Goal: Navigation & Orientation: Find specific page/section

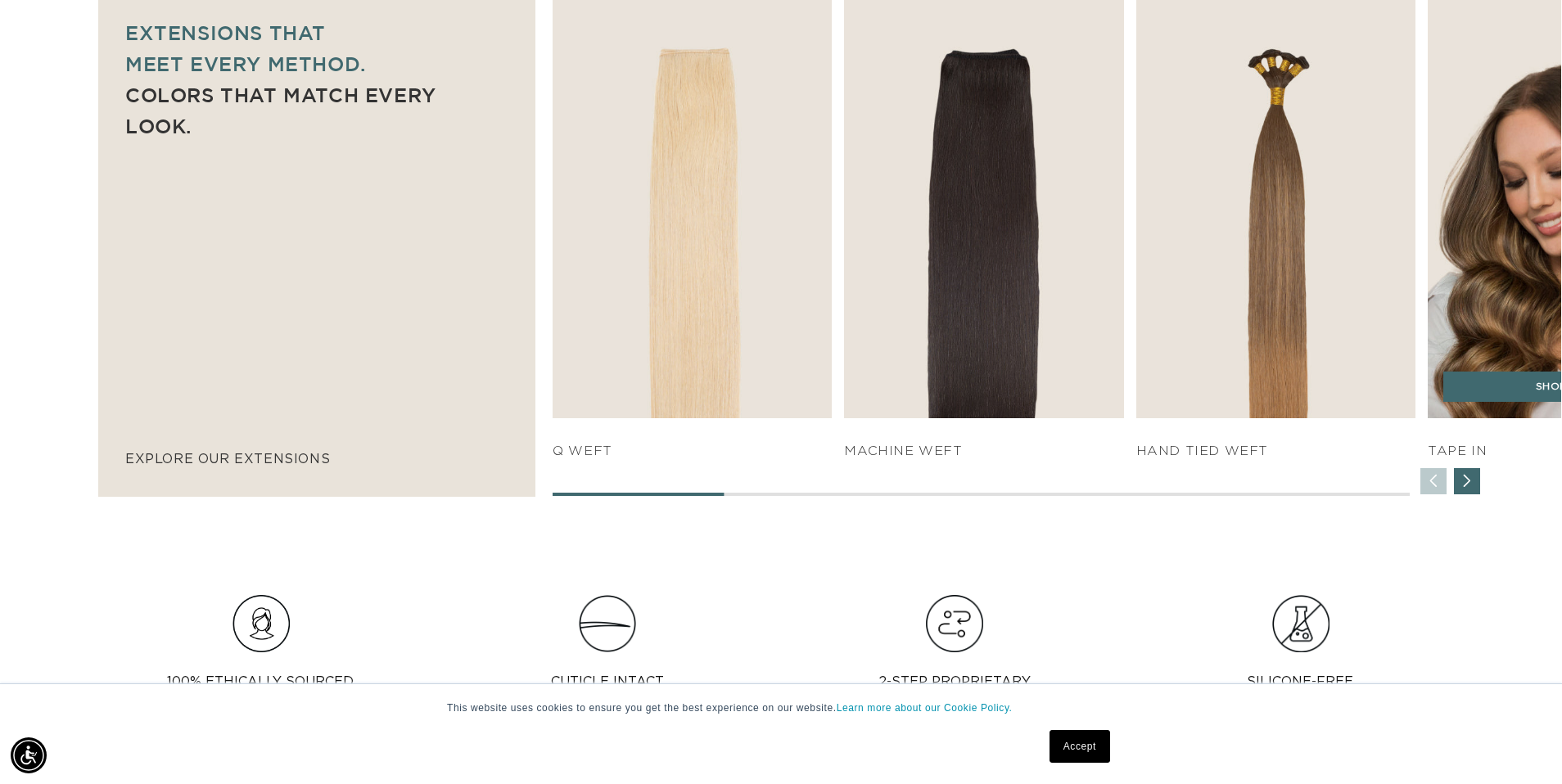
scroll to position [0, 1446]
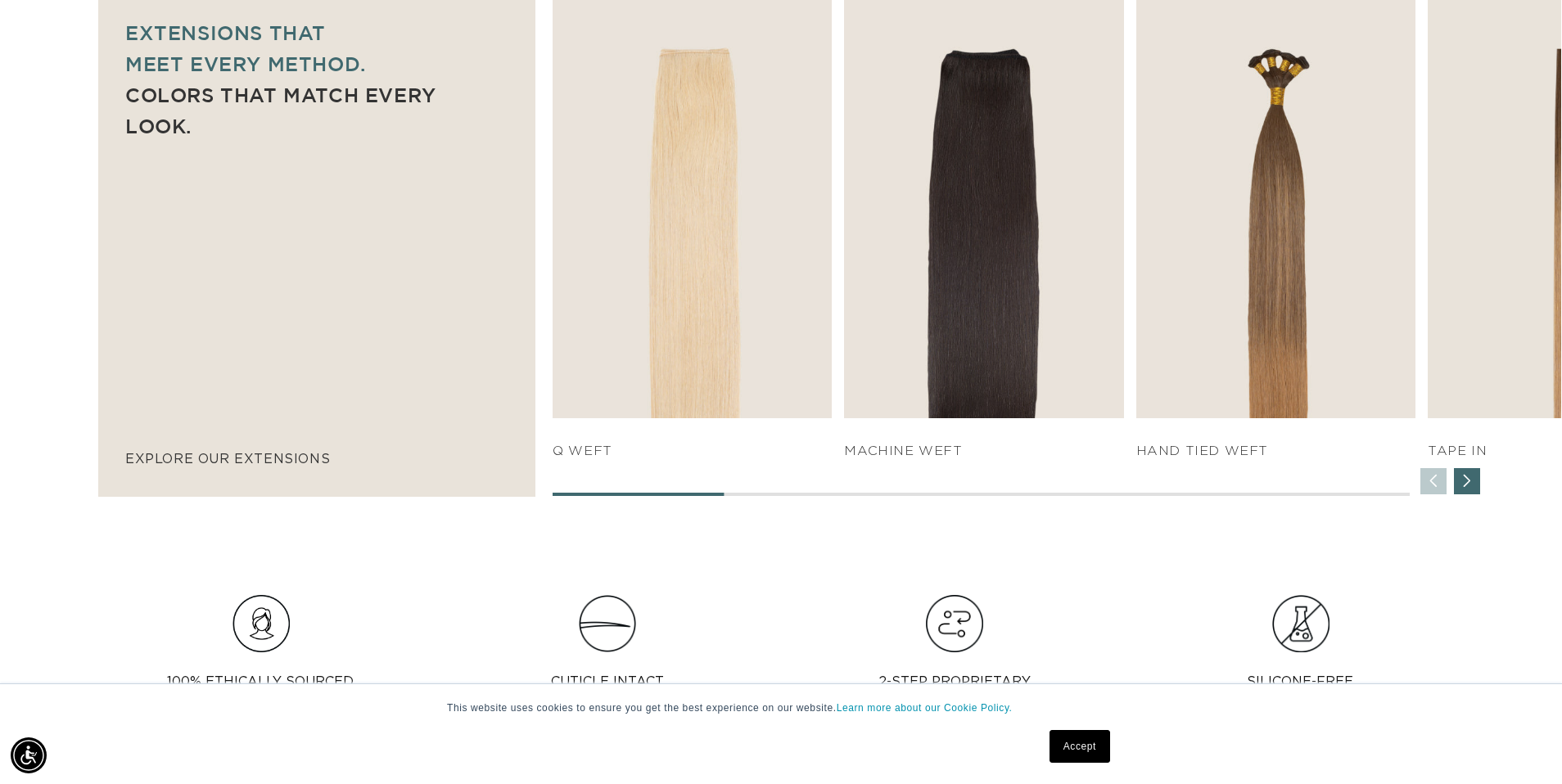
click at [1472, 480] on div "Next slide" at bounding box center [1466, 481] width 26 height 26
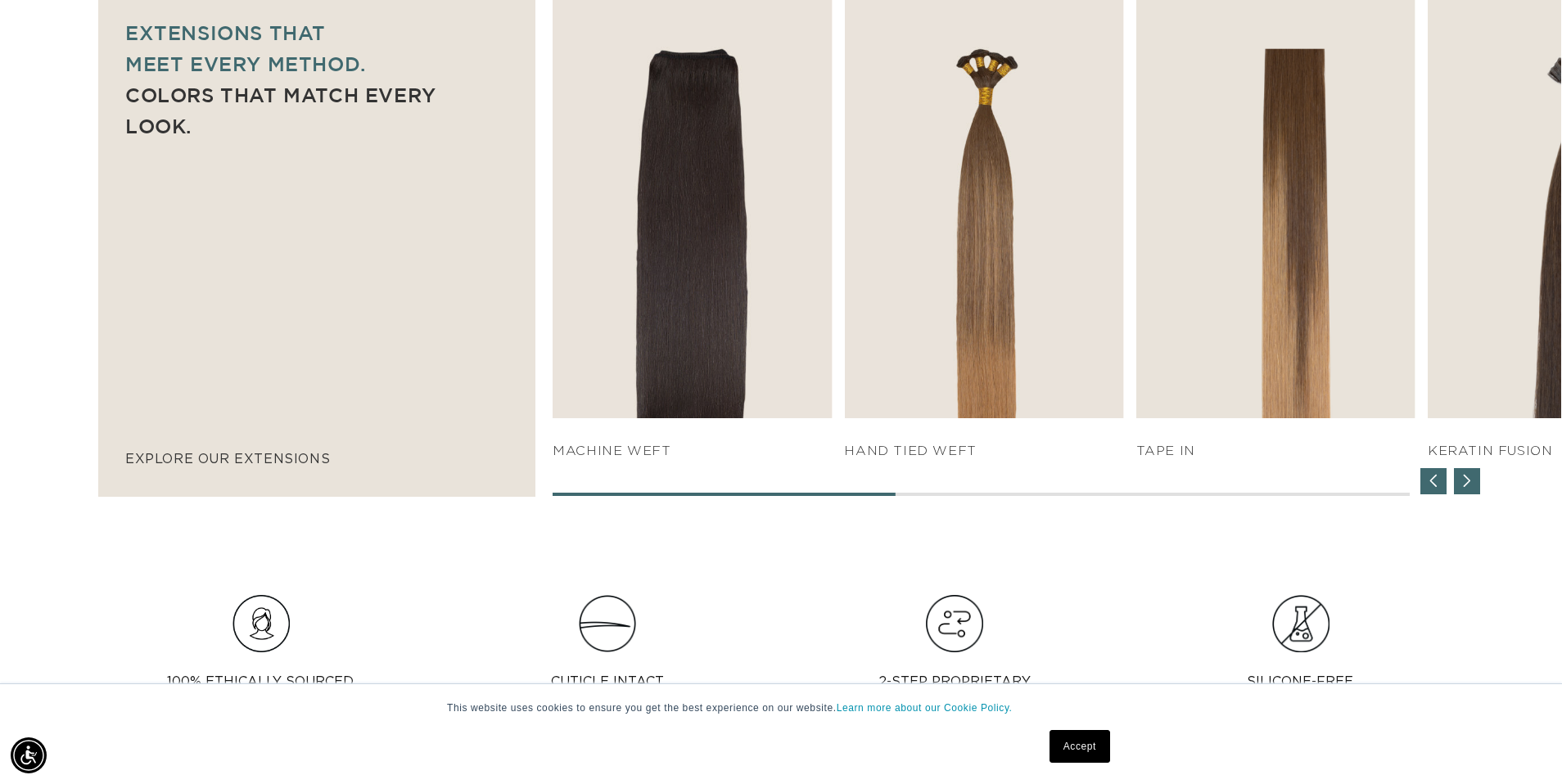
click at [1472, 480] on div "Next slide" at bounding box center [1466, 481] width 26 height 26
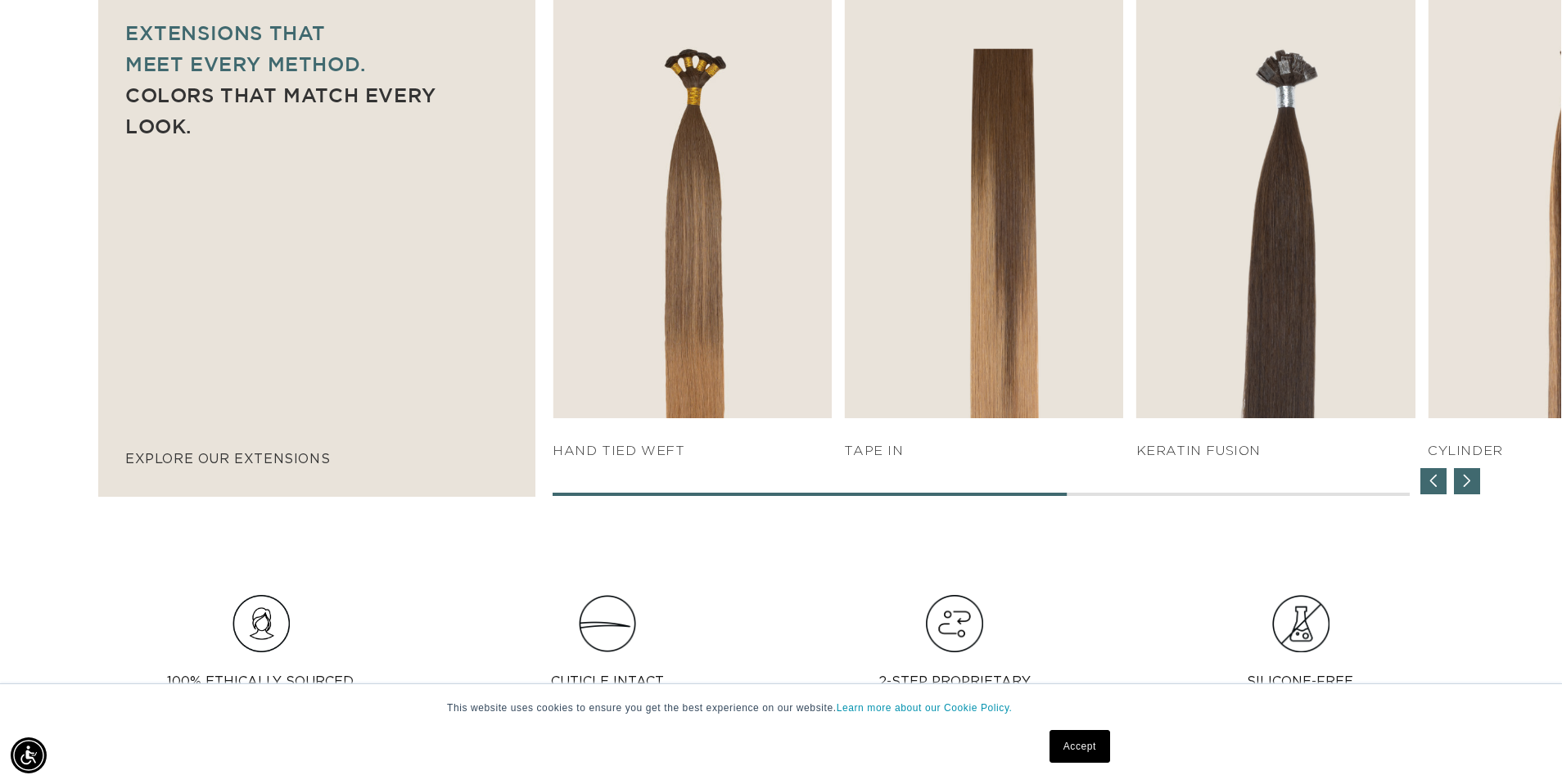
click at [1472, 480] on div "Next slide" at bounding box center [1466, 481] width 26 height 26
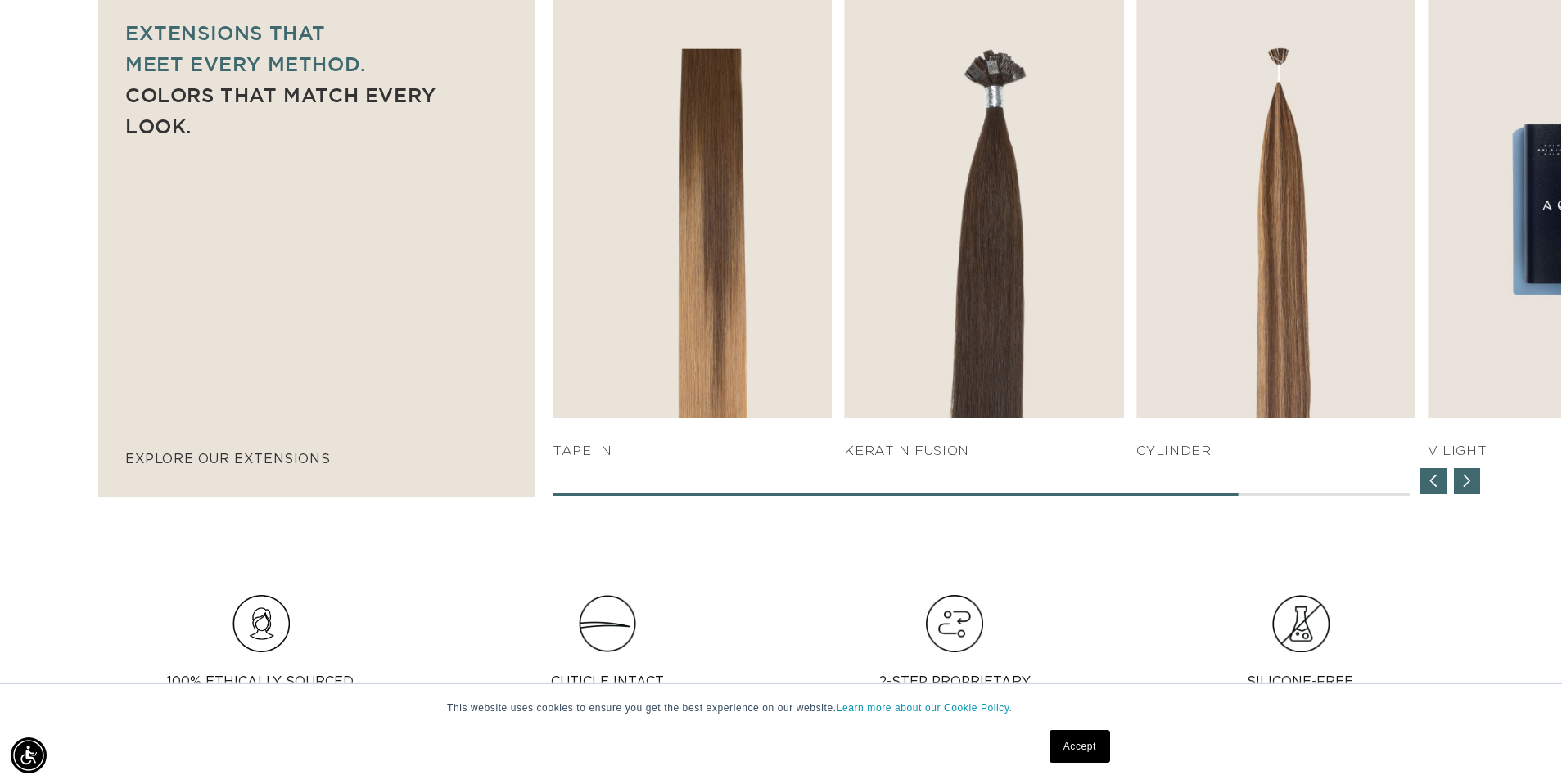
click at [1472, 480] on div "Next slide" at bounding box center [1466, 481] width 26 height 26
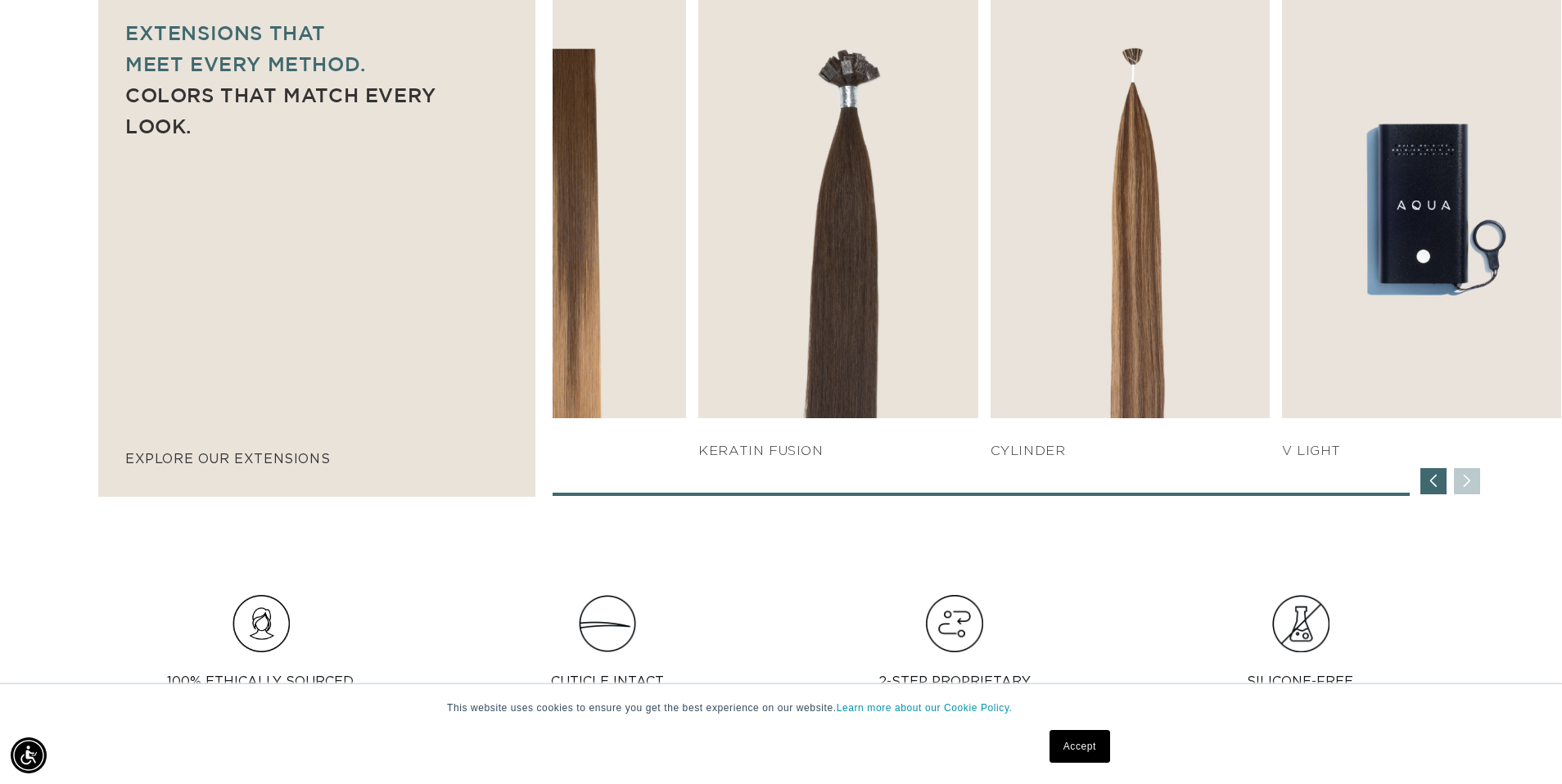
click at [1472, 480] on div "SHOP NOW q weft SHOP NOW Machine Weft SHOP NOW" at bounding box center [1057, 243] width 1008 height 503
click at [1433, 479] on div "Previous slide" at bounding box center [1433, 481] width 26 height 26
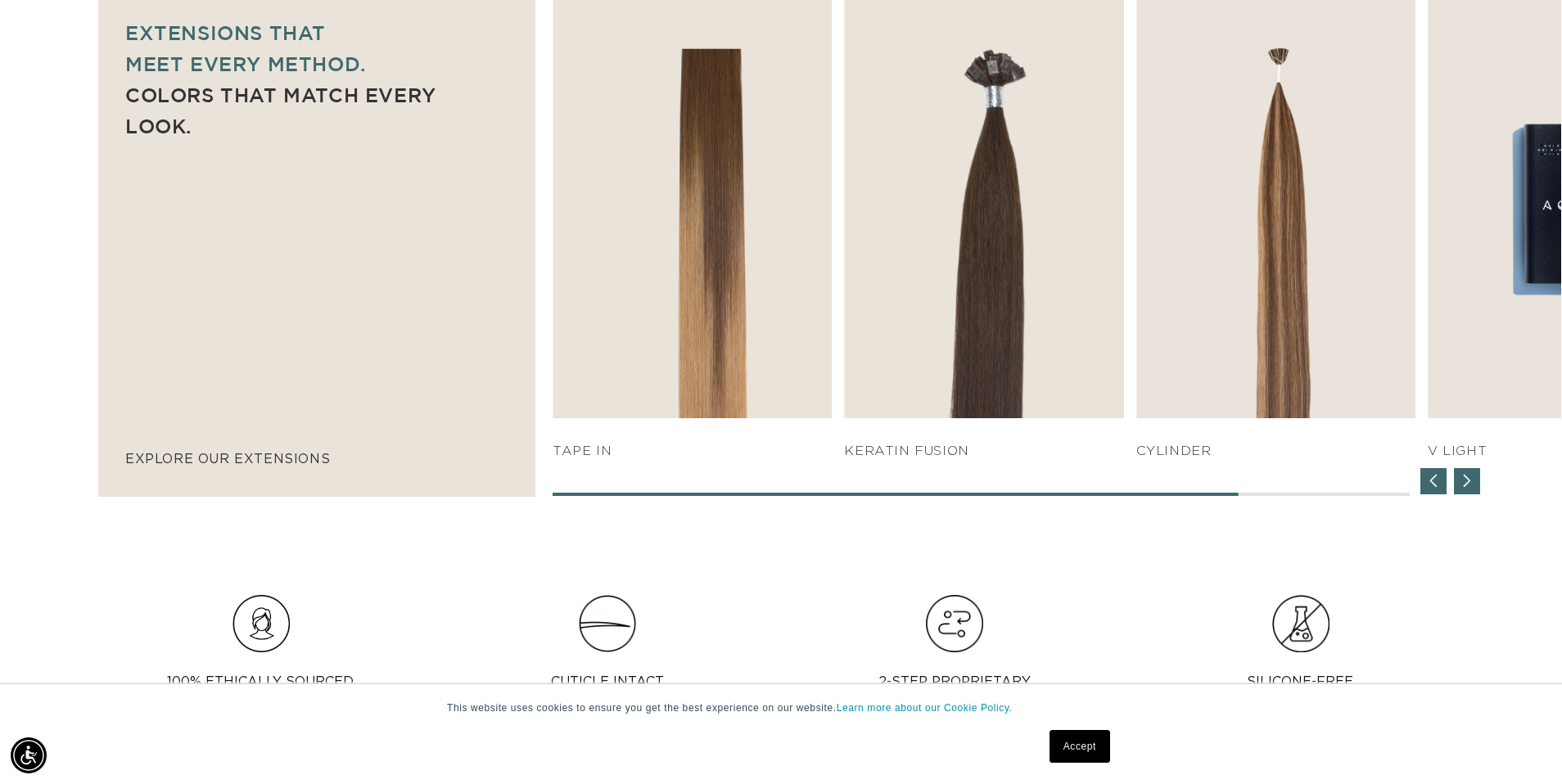
click at [1433, 479] on div "Previous slide" at bounding box center [1433, 481] width 26 height 26
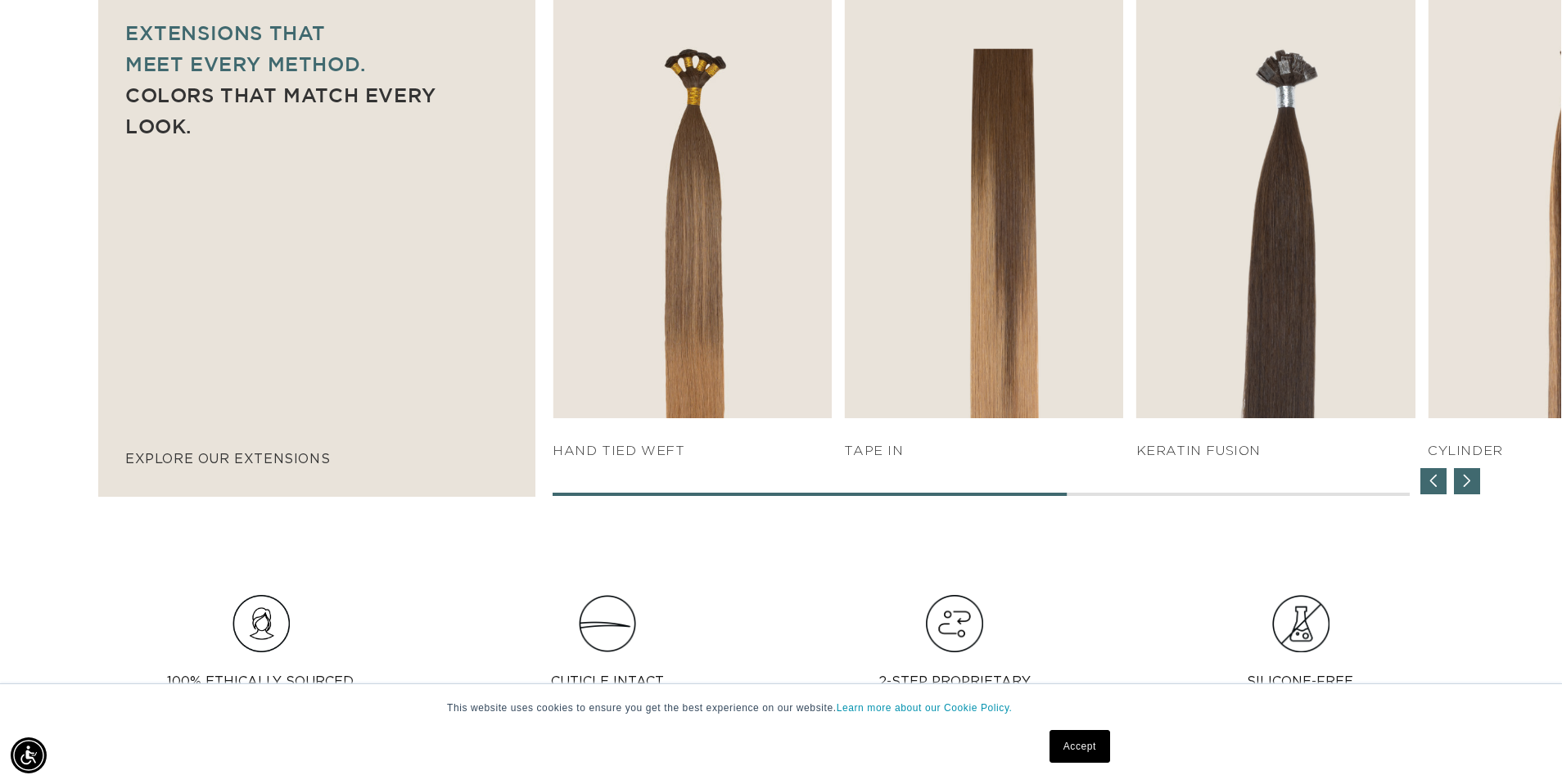
click at [1433, 479] on div "Previous slide" at bounding box center [1433, 481] width 26 height 26
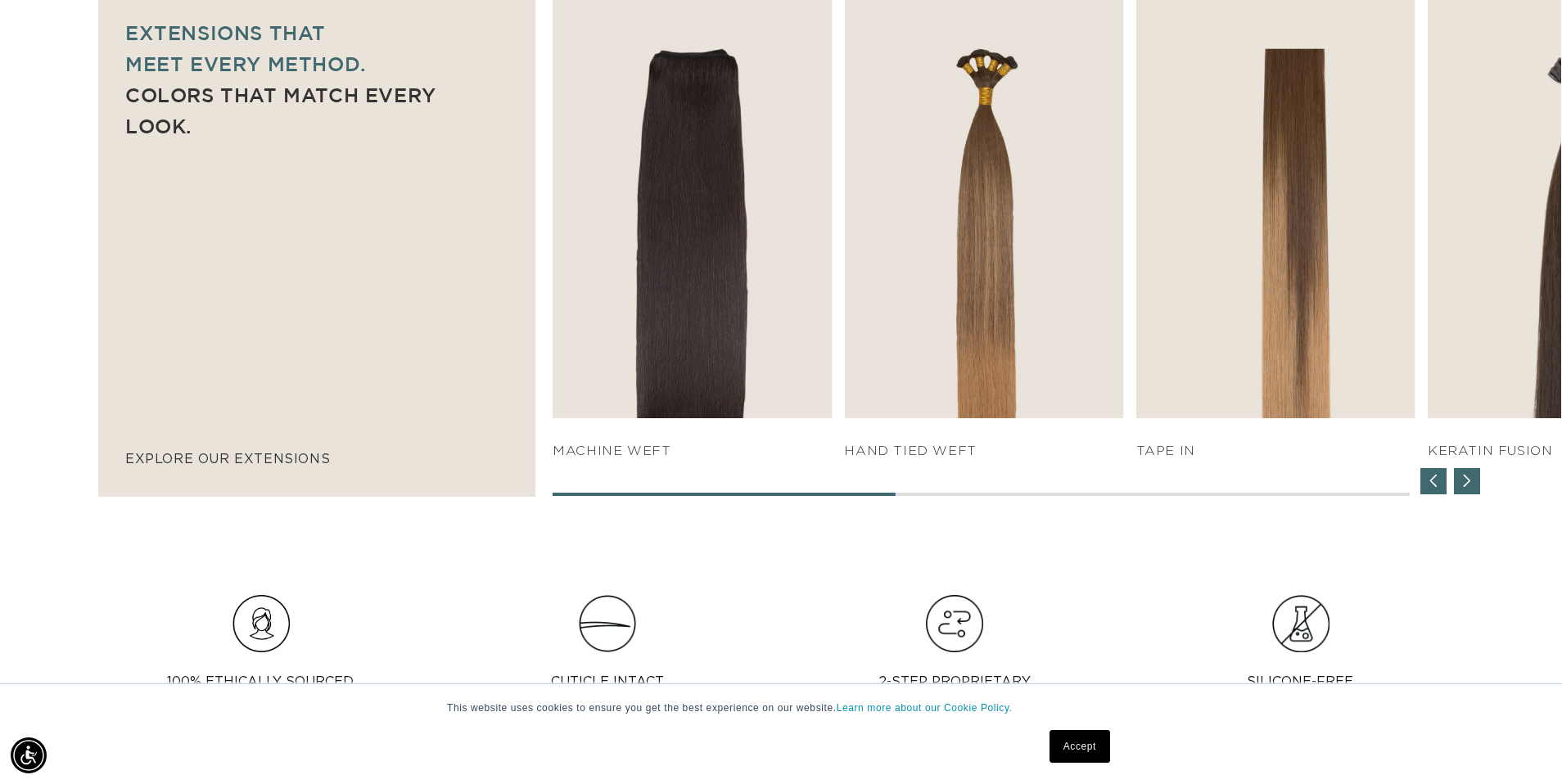
click at [1433, 479] on div "Previous slide" at bounding box center [1433, 481] width 26 height 26
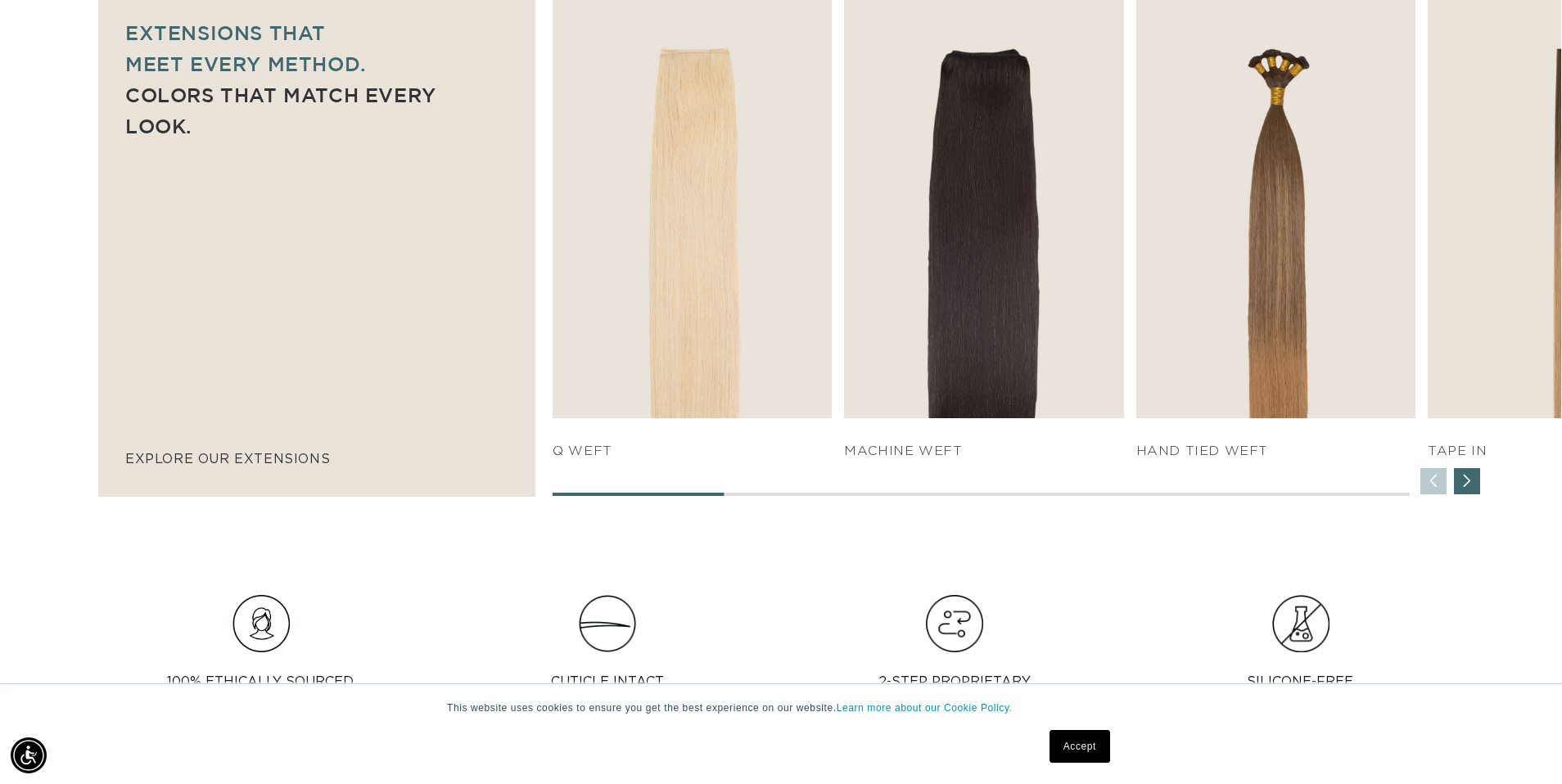
click at [1433, 479] on div "SHOP NOW q weft SHOP NOW Machine Weft SHOP NOW" at bounding box center [1057, 243] width 1008 height 503
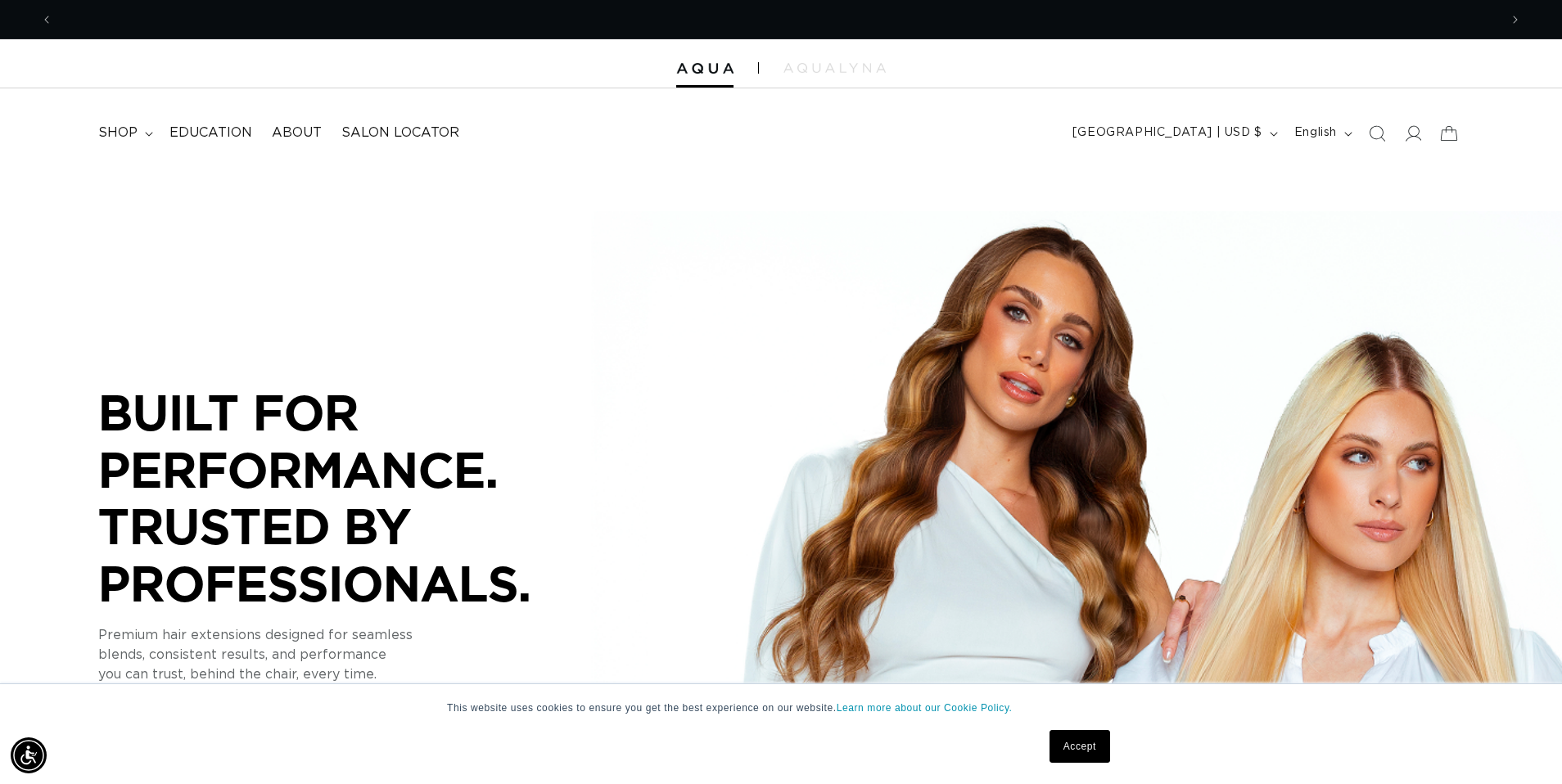
scroll to position [0, 1446]
click at [105, 132] on span "shop" at bounding box center [118, 133] width 39 height 17
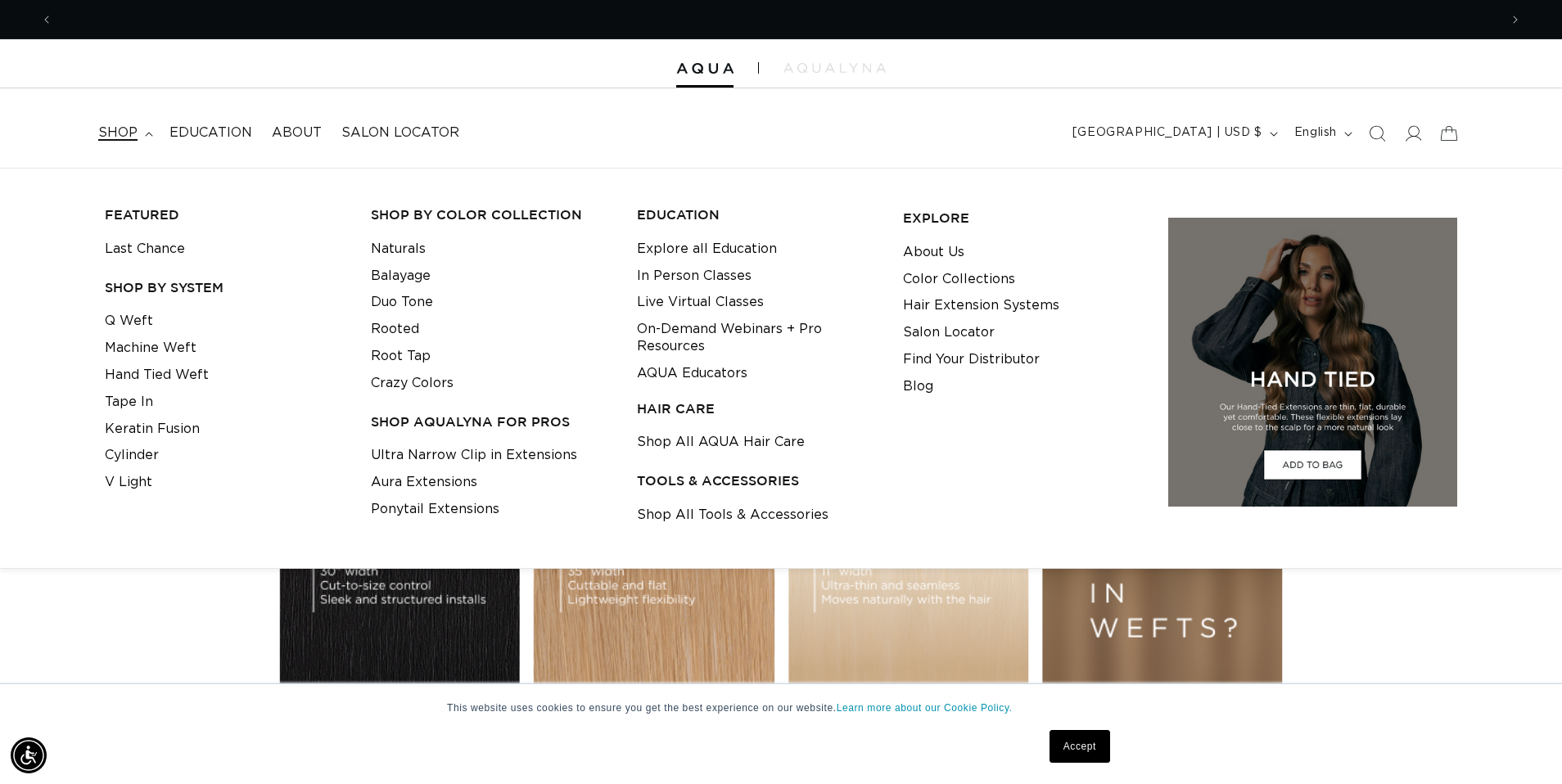
scroll to position [0, 0]
click at [956, 334] on link "Salon Locator" at bounding box center [948, 333] width 91 height 27
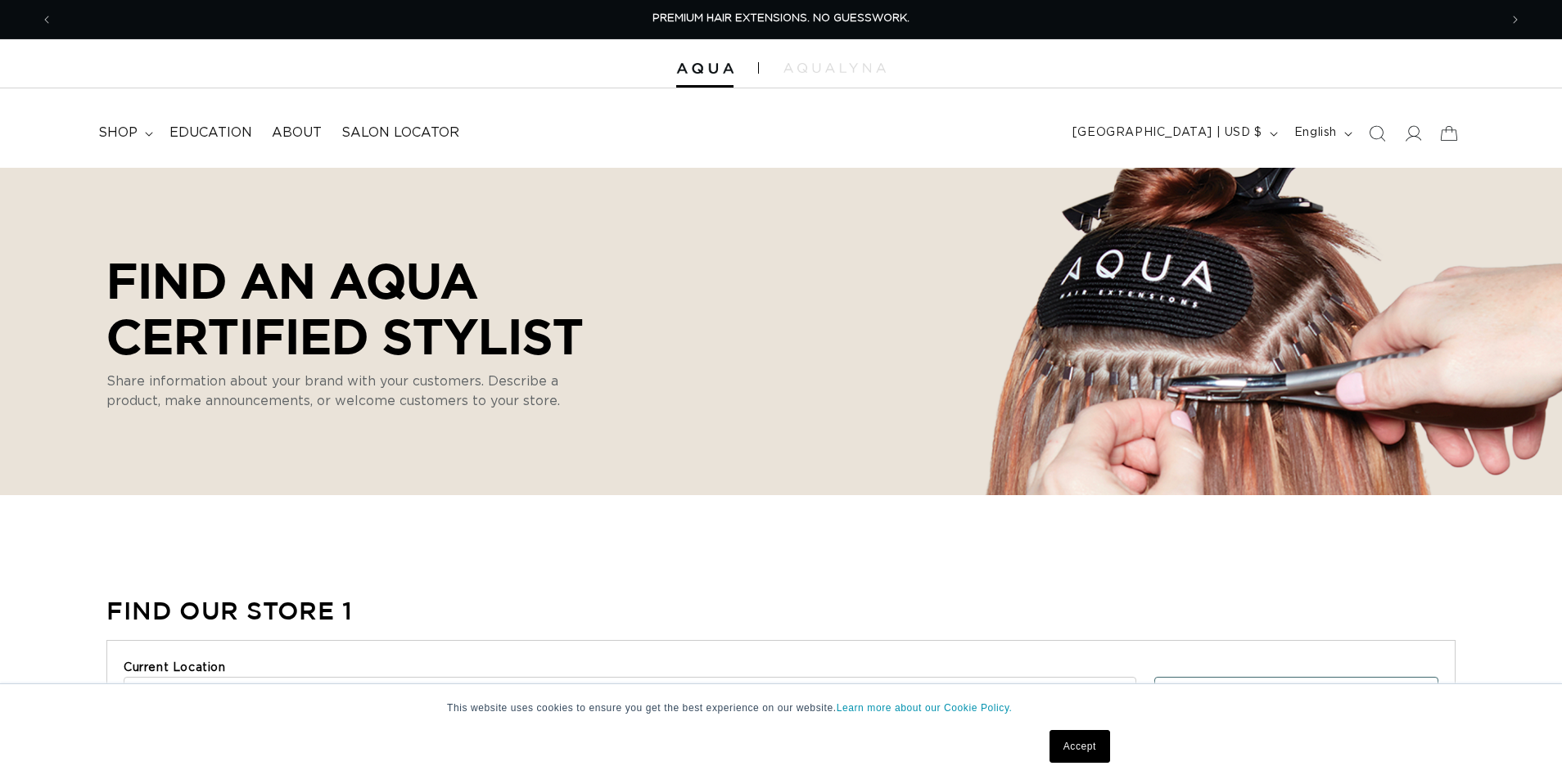
select select "m"
